Goal: Obtain resource: Download file/media

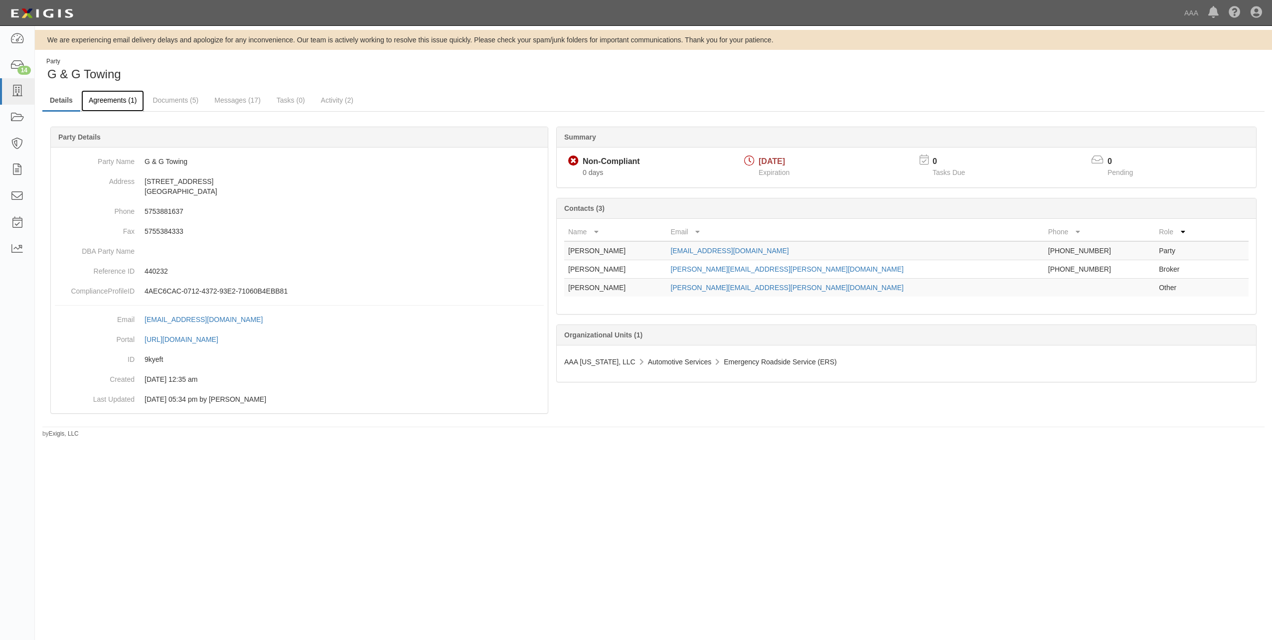
click at [114, 101] on link "Agreements (1)" at bounding box center [112, 100] width 63 height 21
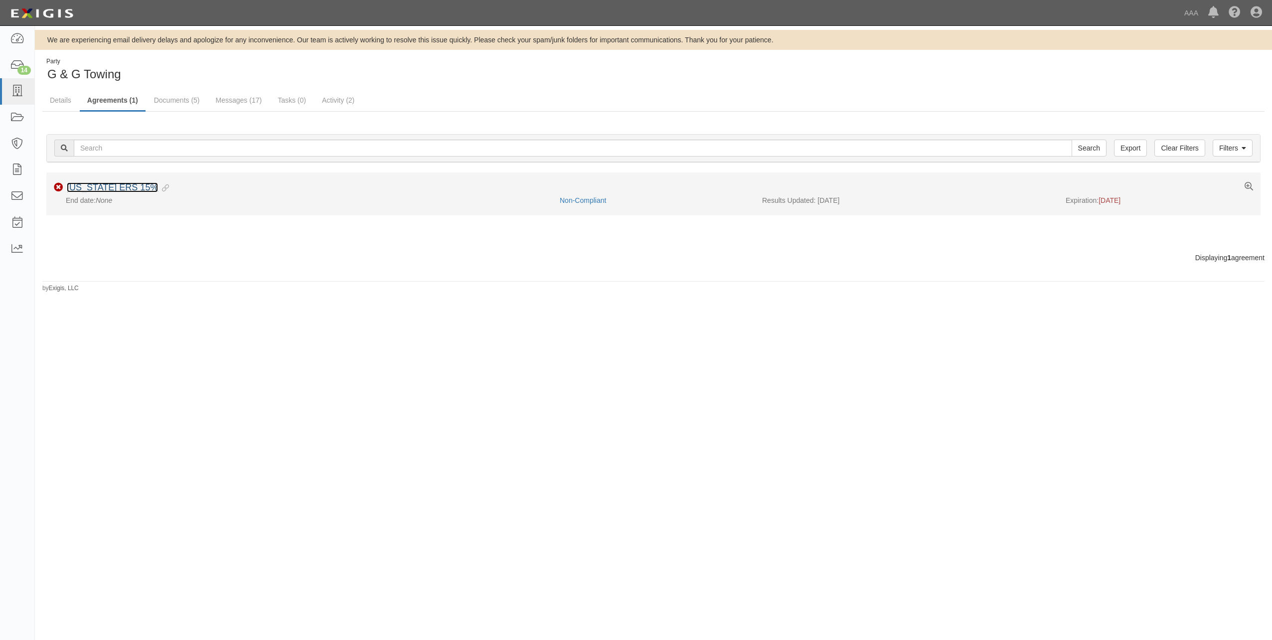
click at [101, 190] on link "New Mexico ERS 15%" at bounding box center [112, 187] width 91 height 10
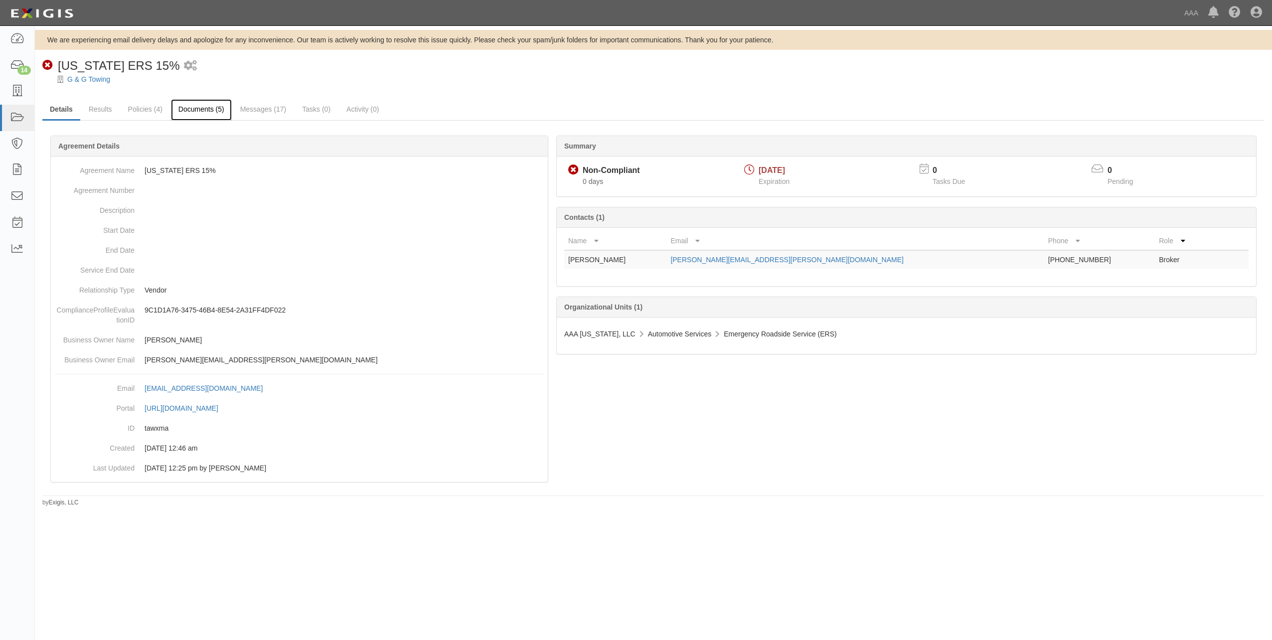
click at [202, 108] on link "Documents (5)" at bounding box center [201, 109] width 61 height 21
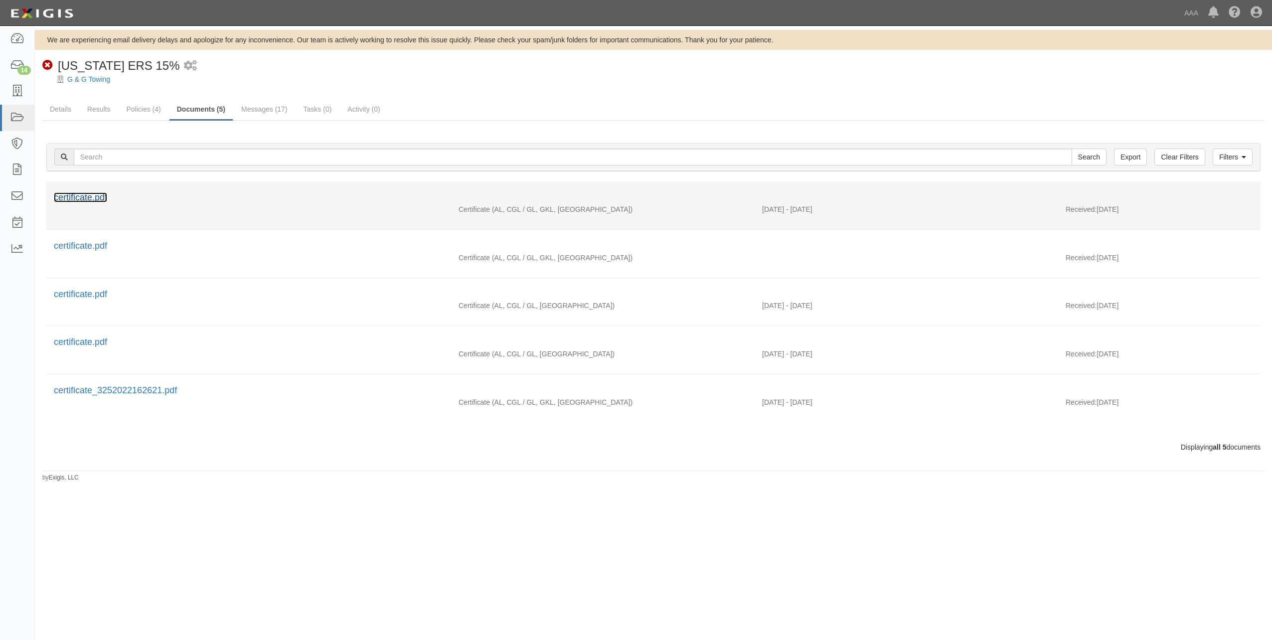
click at [82, 197] on link "certificate.pdf" at bounding box center [80, 197] width 53 height 10
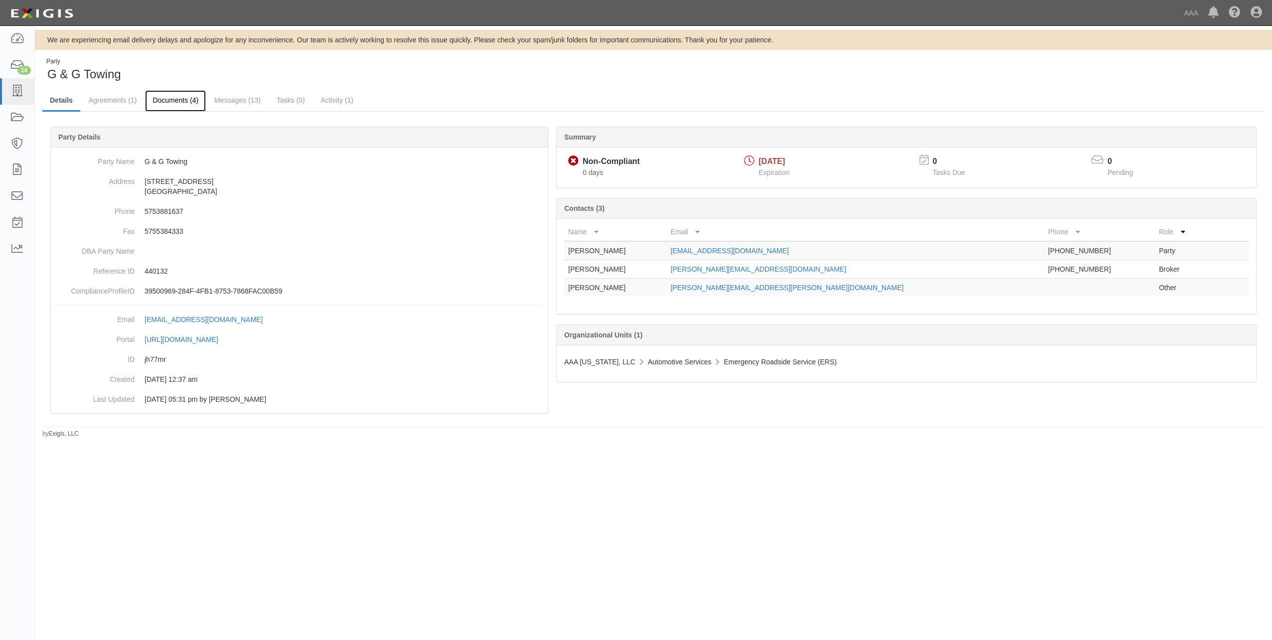
click at [166, 101] on link "Documents (4)" at bounding box center [175, 100] width 61 height 21
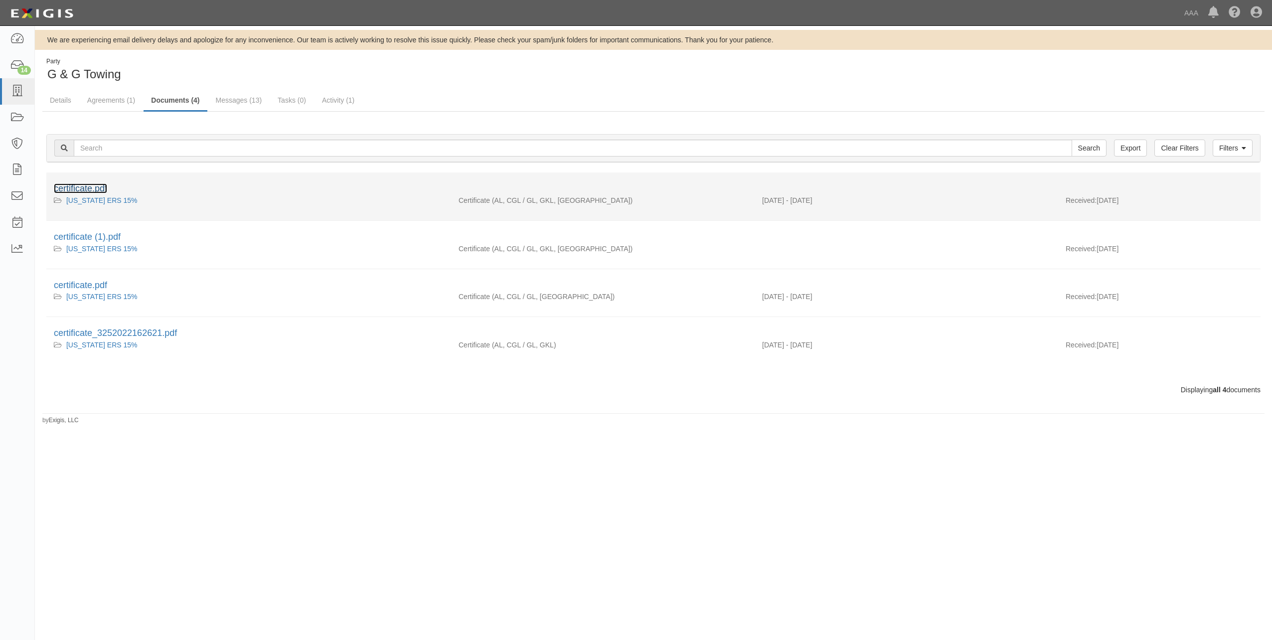
click at [75, 186] on link "certificate.pdf" at bounding box center [80, 188] width 53 height 10
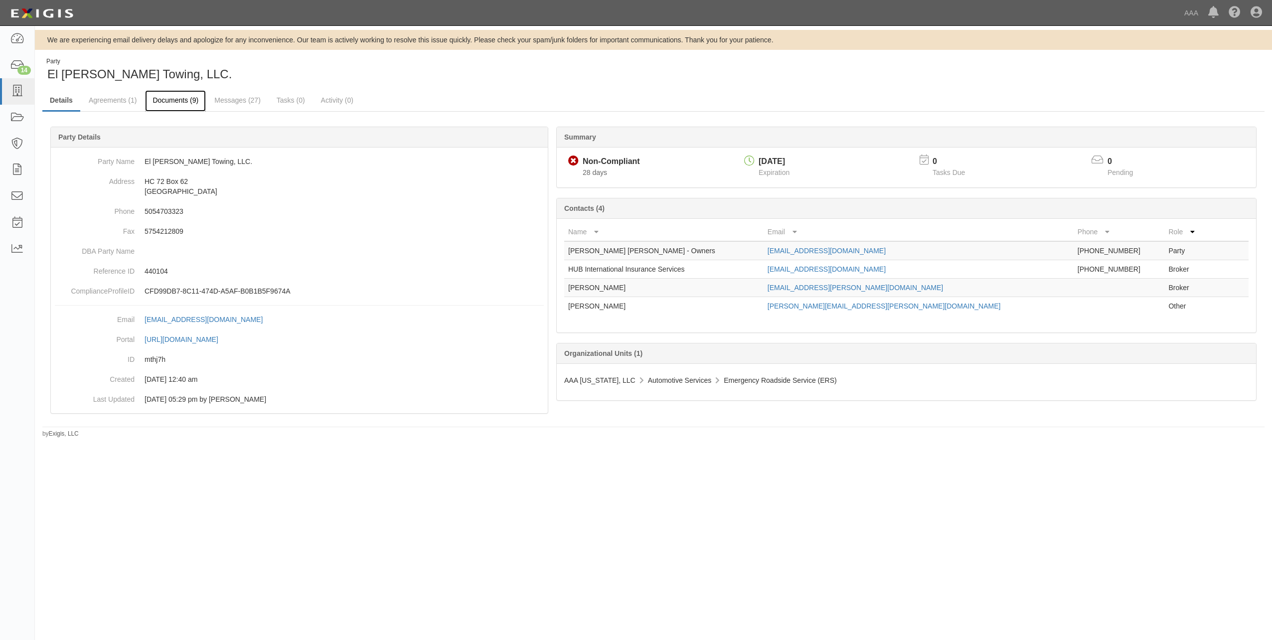
click at [177, 102] on link "Documents (9)" at bounding box center [175, 100] width 61 height 21
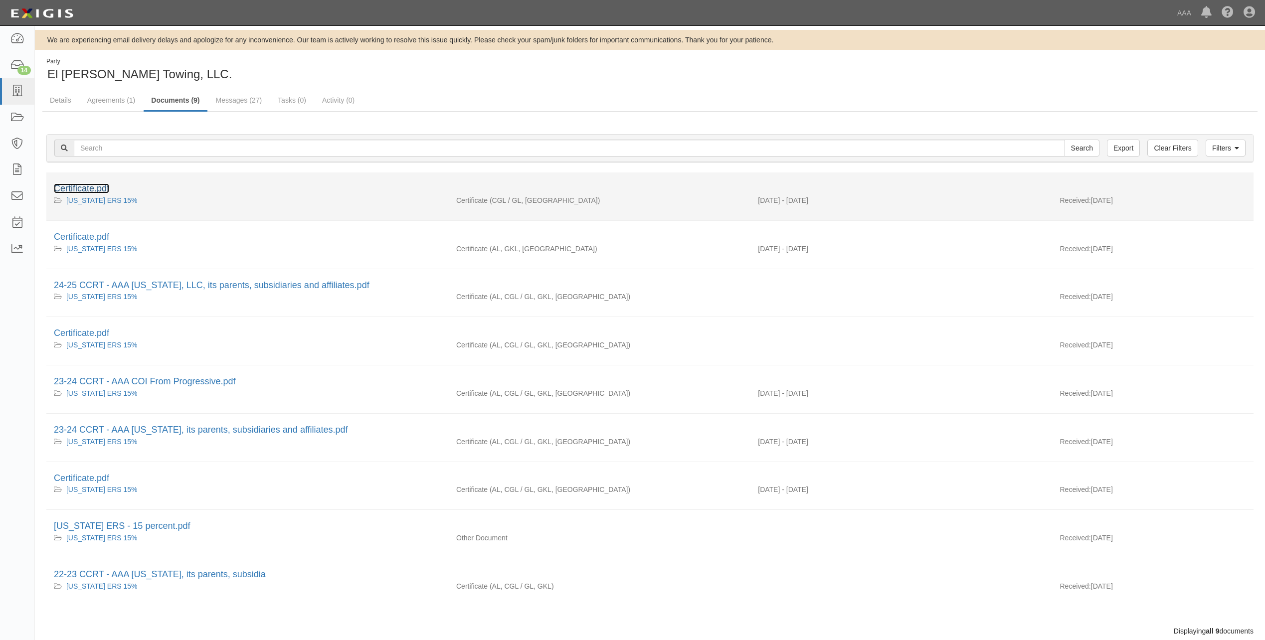
click at [81, 187] on link "Certificate.pdf" at bounding box center [81, 188] width 55 height 10
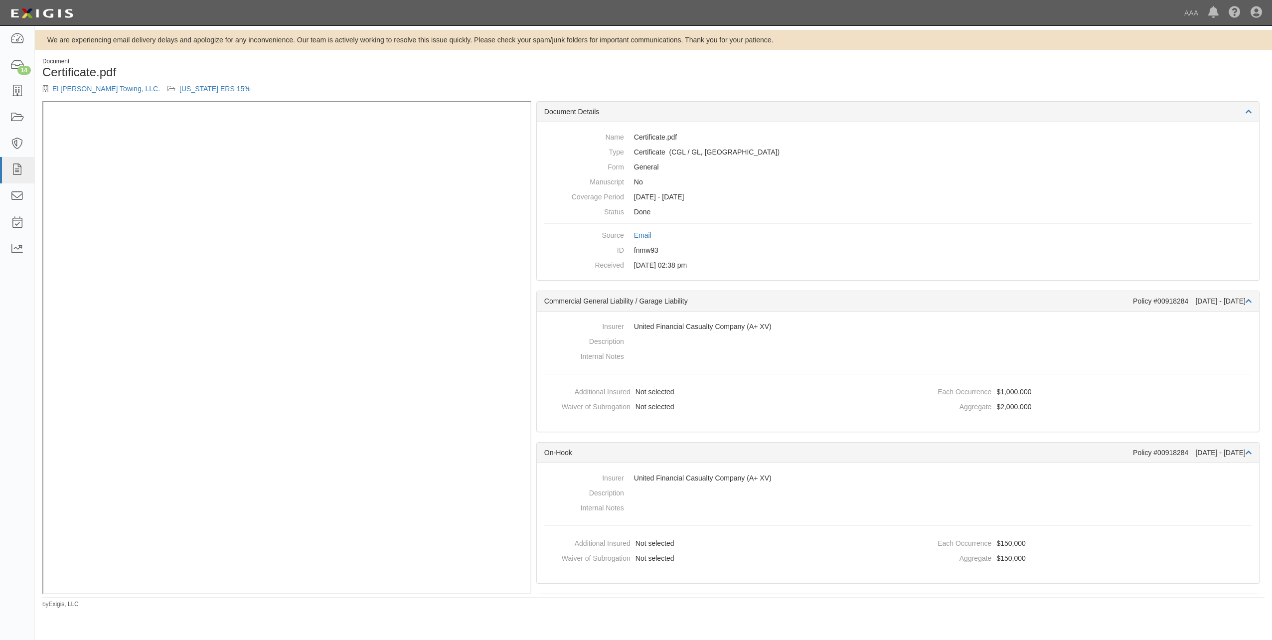
click at [121, 58] on div "Document" at bounding box center [344, 61] width 604 height 8
click at [72, 89] on link "El [PERSON_NAME] Towing, LLC." at bounding box center [106, 89] width 108 height 8
